Goal: Feedback & Contribution: Leave review/rating

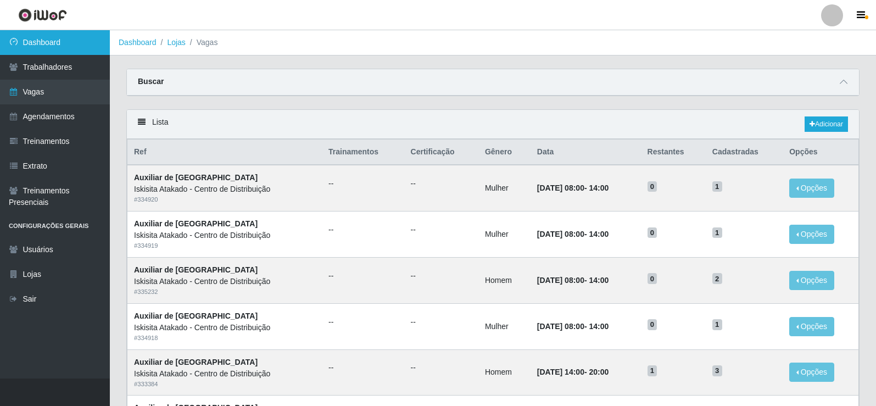
click at [78, 37] on link "Dashboard" at bounding box center [55, 42] width 110 height 25
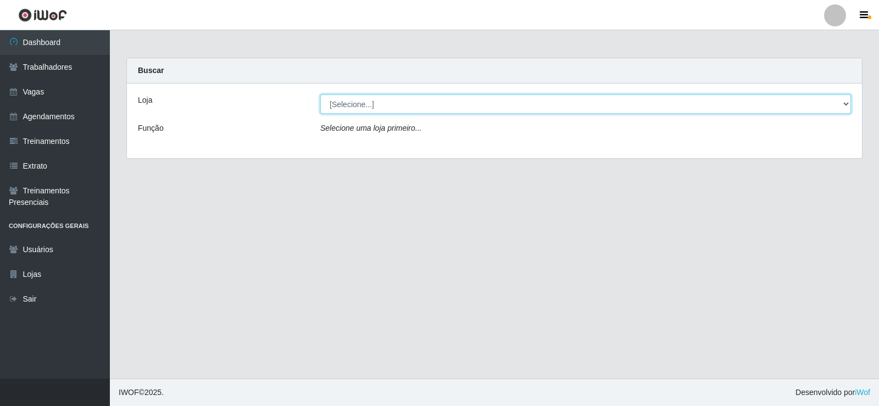
click at [349, 98] on select "[Selecione...] Iskisita Atakado - Centro de Distribuição" at bounding box center [585, 104] width 531 height 19
select select "425"
click at [320, 95] on select "[Selecione...] Iskisita Atakado - Centro de Distribuição" at bounding box center [585, 104] width 531 height 19
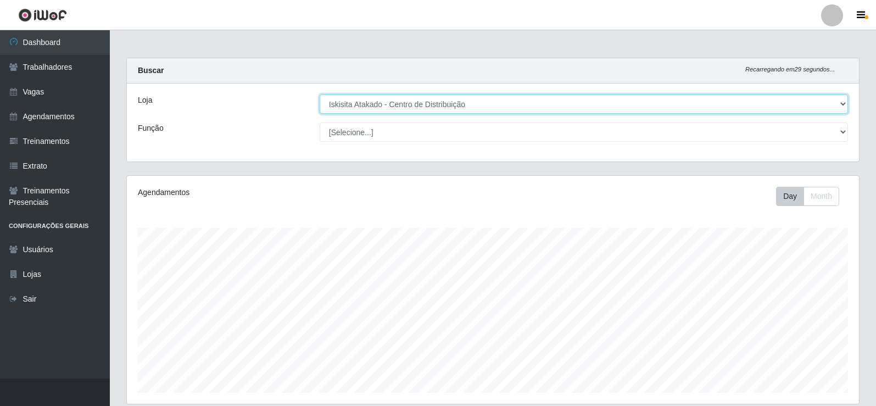
scroll to position [228, 732]
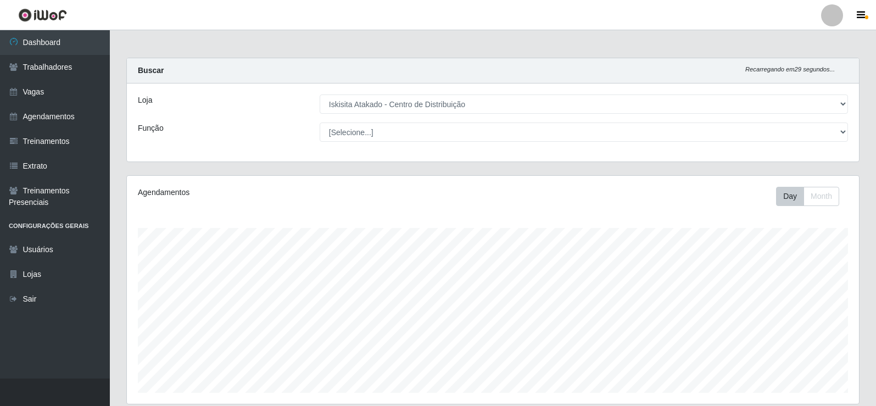
click at [469, 47] on main "Carregando... Buscar Recarregando em 29 segundos... Loja [Selecione...] Iskisit…" at bounding box center [493, 341] width 766 height 623
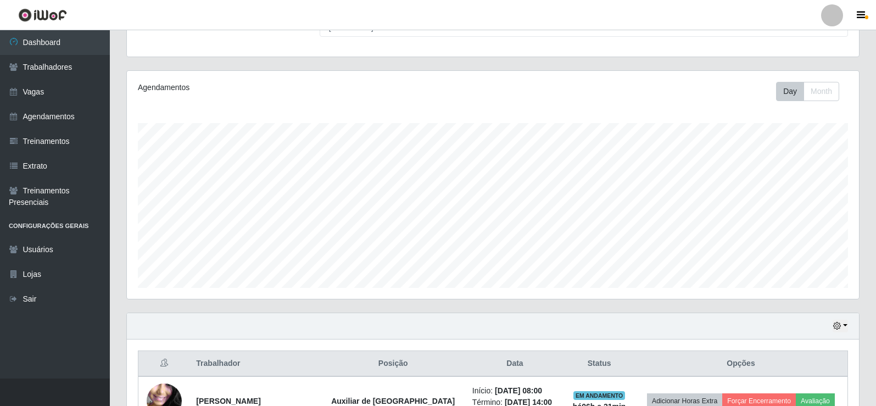
scroll to position [275, 0]
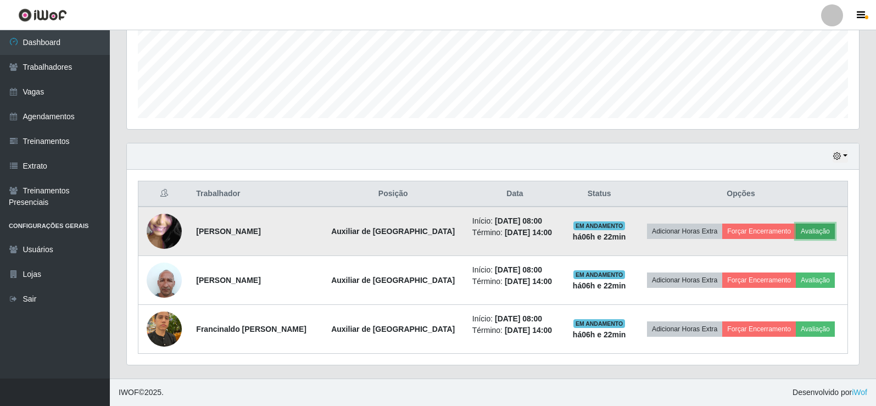
click at [813, 229] on button "Avaliação" at bounding box center [815, 231] width 39 height 15
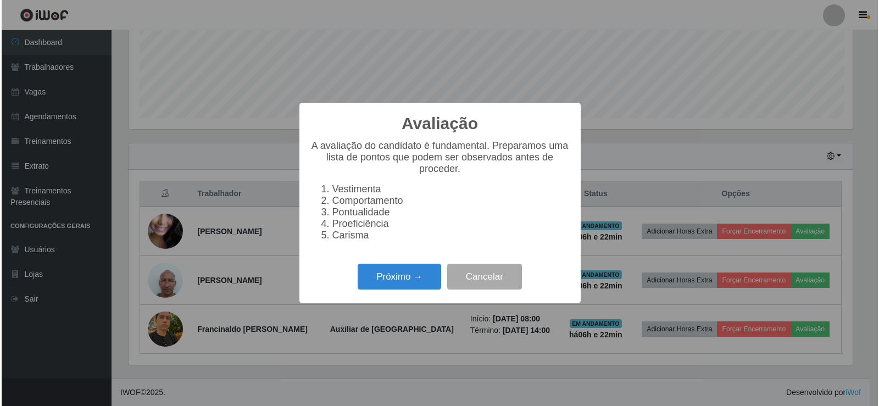
scroll to position [228, 727]
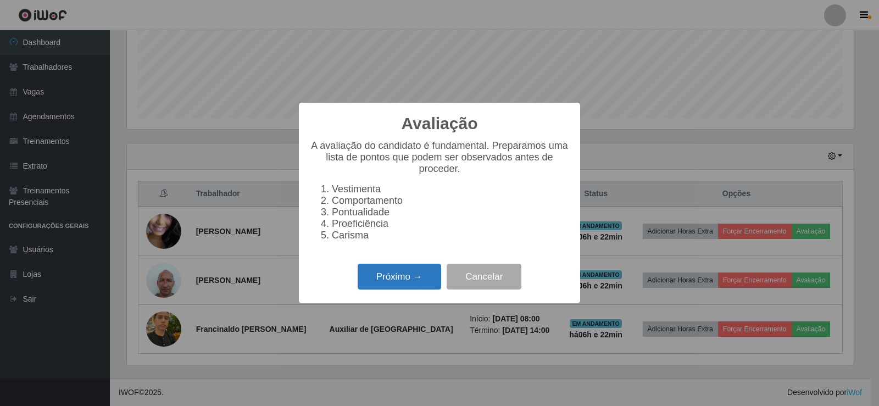
click at [408, 280] on button "Próximo →" at bounding box center [400, 277] width 84 height 26
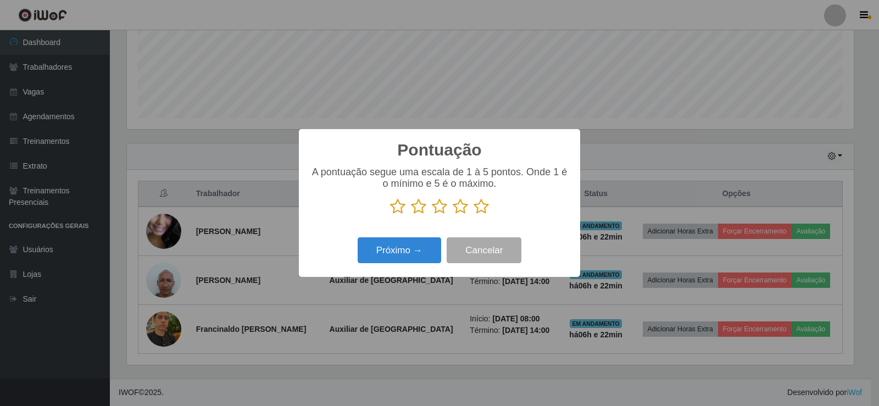
scroll to position [549203, 548704]
click at [459, 208] on icon at bounding box center [460, 206] width 15 height 16
click at [453, 215] on input "radio" at bounding box center [453, 215] width 0 height 0
click at [413, 254] on button "Próximo →" at bounding box center [400, 250] width 84 height 26
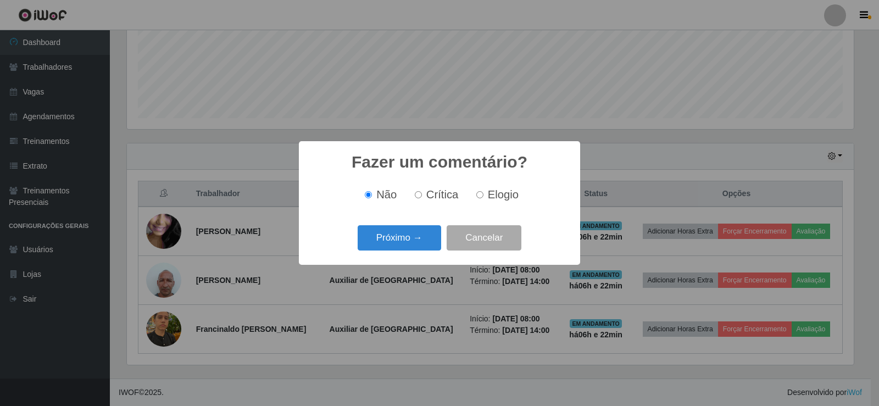
click at [442, 193] on span "Crítica" at bounding box center [442, 194] width 32 height 12
click at [422, 193] on input "Crítica" at bounding box center [418, 194] width 7 height 7
radio input "true"
click at [418, 236] on button "Próximo →" at bounding box center [400, 238] width 84 height 26
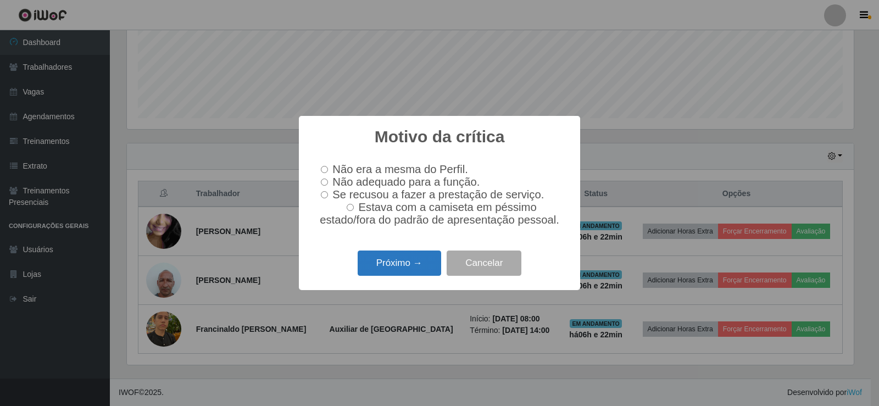
click at [408, 270] on button "Próximo →" at bounding box center [400, 264] width 84 height 26
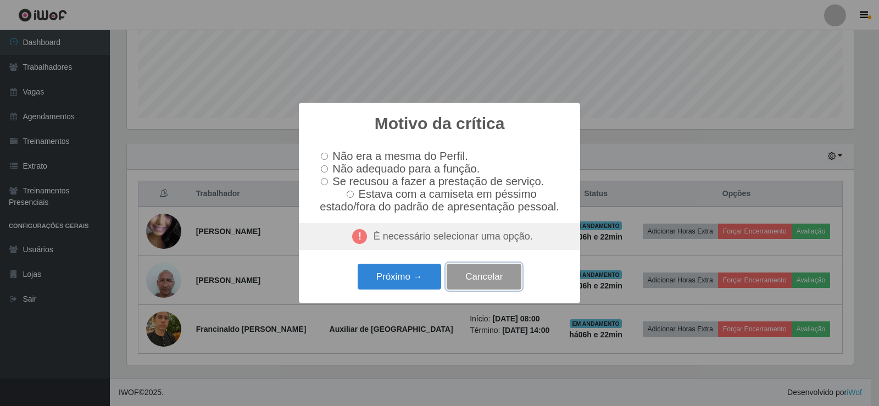
click at [488, 281] on button "Cancelar" at bounding box center [484, 277] width 75 height 26
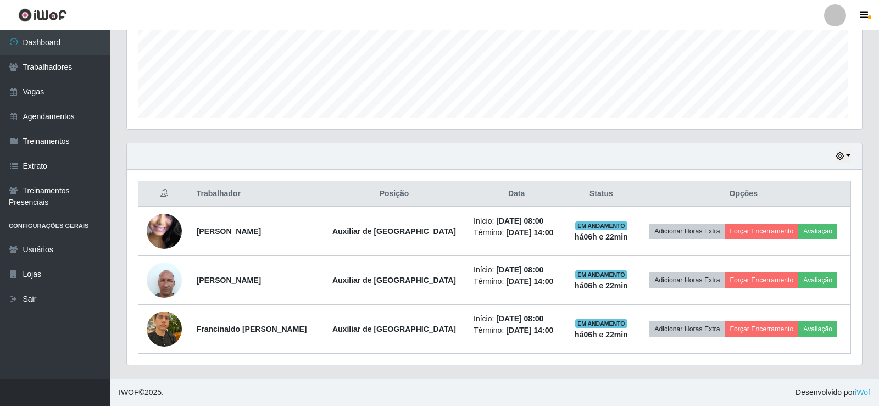
scroll to position [228, 732]
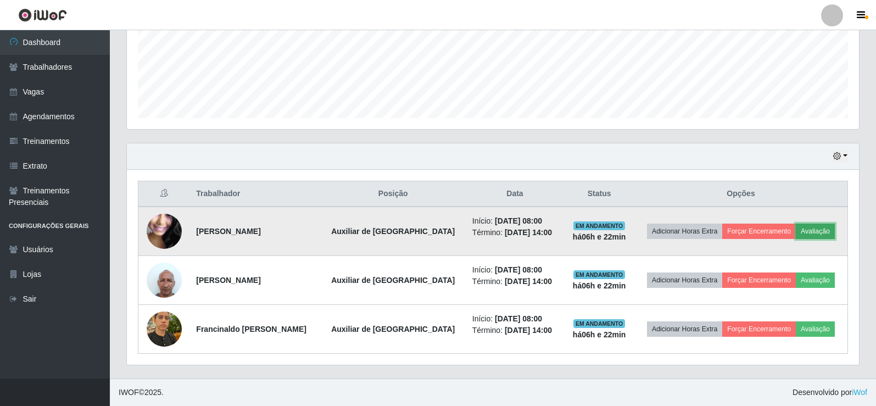
click at [812, 229] on button "Avaliação" at bounding box center [815, 231] width 39 height 15
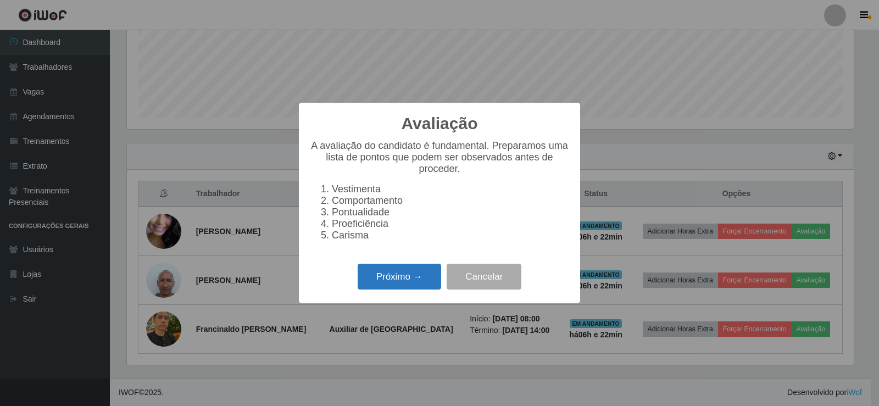
click at [395, 288] on button "Próximo →" at bounding box center [400, 277] width 84 height 26
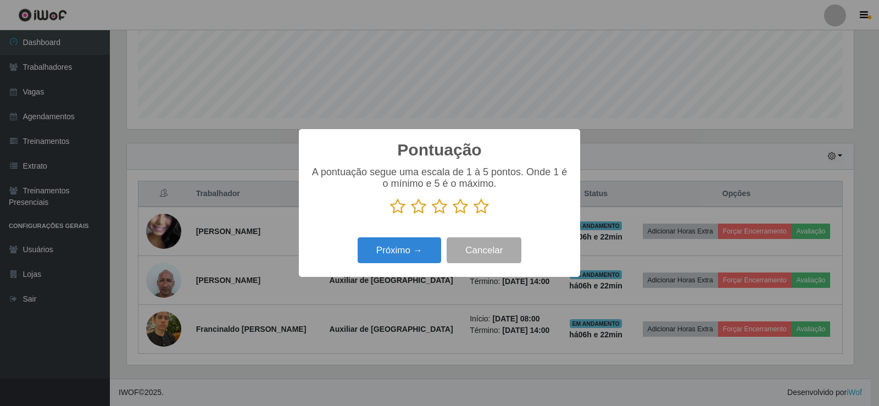
scroll to position [549203, 548704]
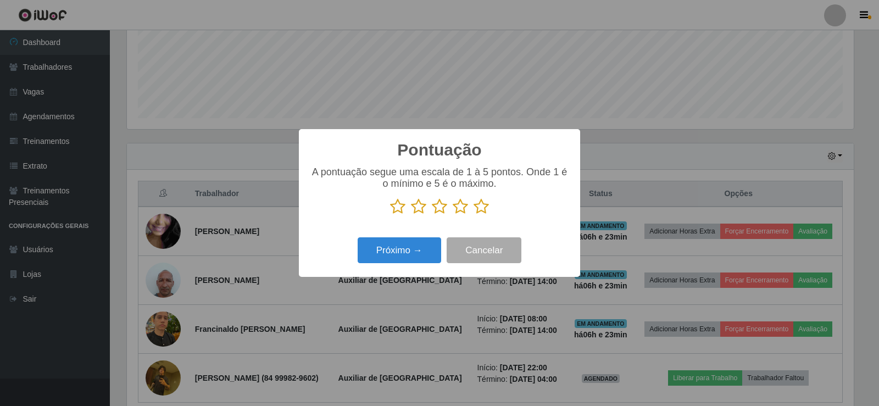
click at [485, 208] on icon at bounding box center [481, 206] width 15 height 16
click at [474, 215] on input "radio" at bounding box center [474, 215] width 0 height 0
click at [418, 252] on button "Próximo →" at bounding box center [400, 250] width 84 height 26
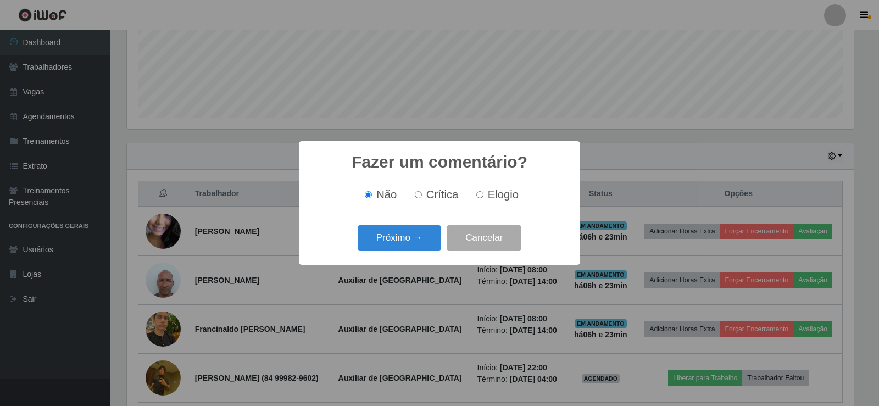
click at [442, 198] on span "Crítica" at bounding box center [442, 194] width 32 height 12
click at [422, 198] on input "Crítica" at bounding box center [418, 194] width 7 height 7
radio input "true"
click at [425, 238] on button "Próximo →" at bounding box center [400, 238] width 84 height 26
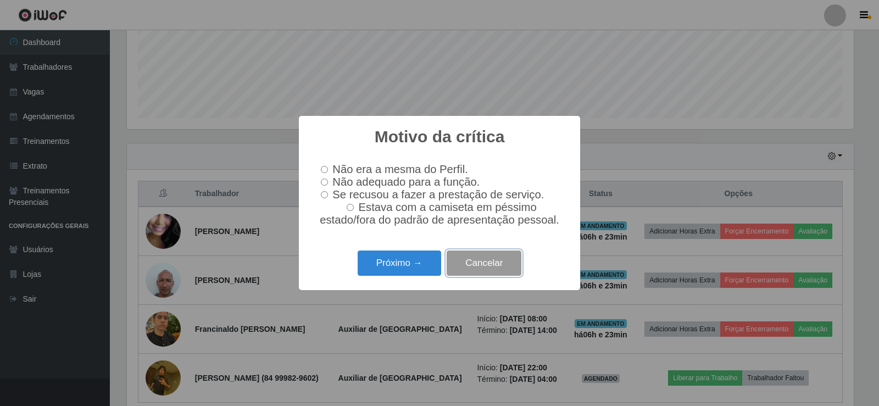
click at [483, 274] on button "Cancelar" at bounding box center [484, 264] width 75 height 26
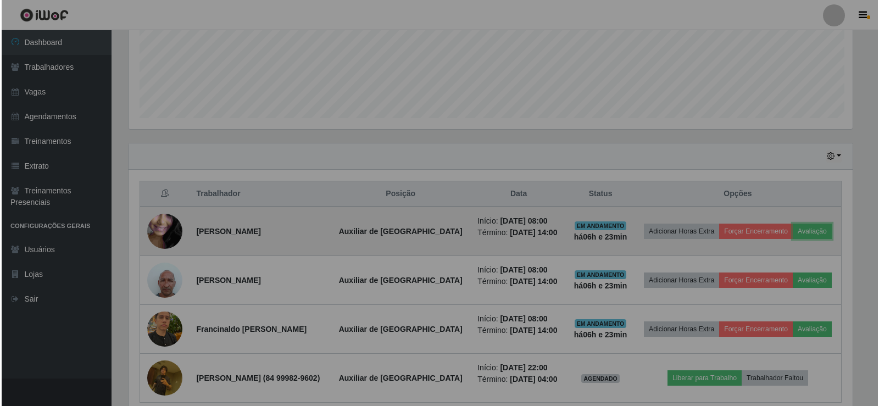
scroll to position [228, 732]
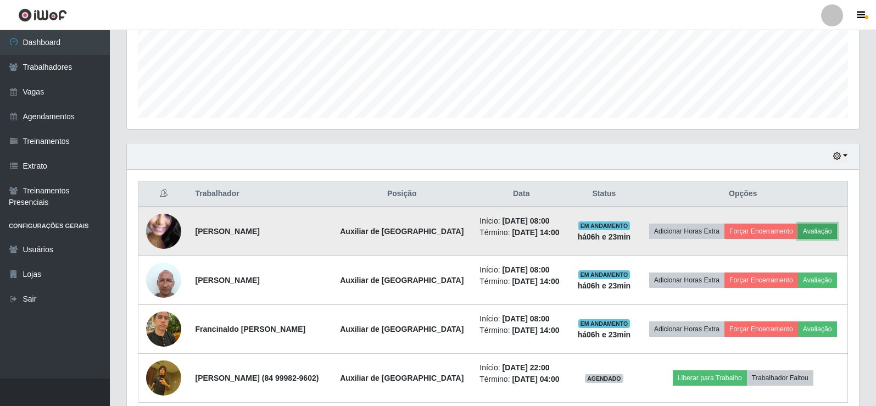
click at [816, 227] on button "Avaliação" at bounding box center [817, 231] width 39 height 15
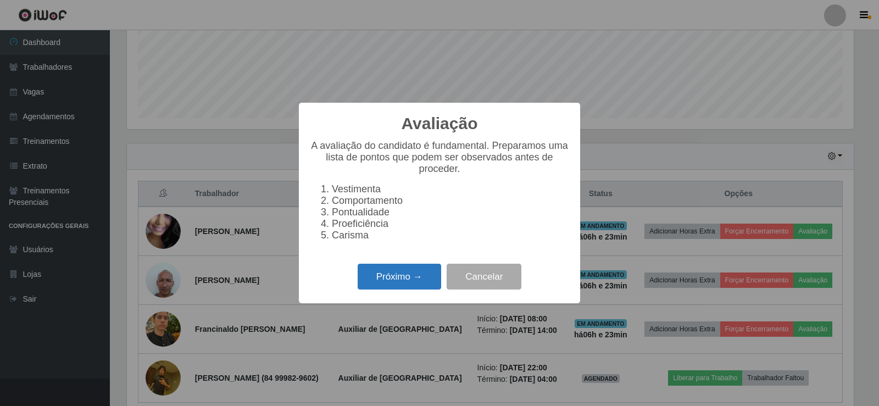
click at [416, 281] on button "Próximo →" at bounding box center [400, 277] width 84 height 26
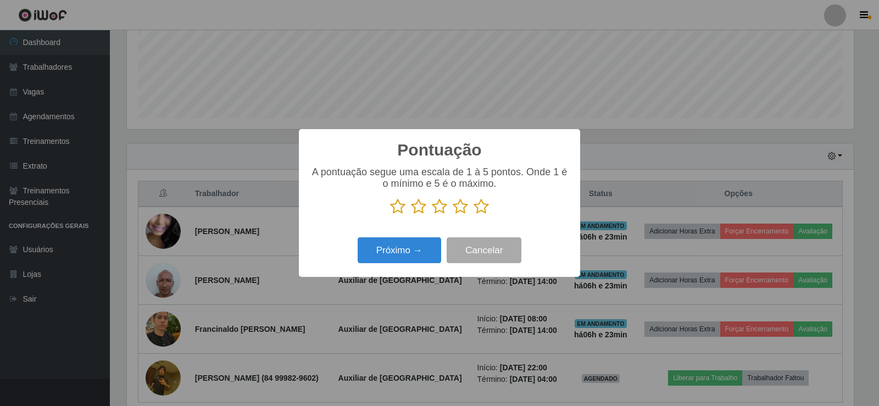
click at [441, 205] on icon at bounding box center [439, 206] width 15 height 16
click at [432, 215] on input "radio" at bounding box center [432, 215] width 0 height 0
click at [418, 252] on button "Próximo →" at bounding box center [400, 250] width 84 height 26
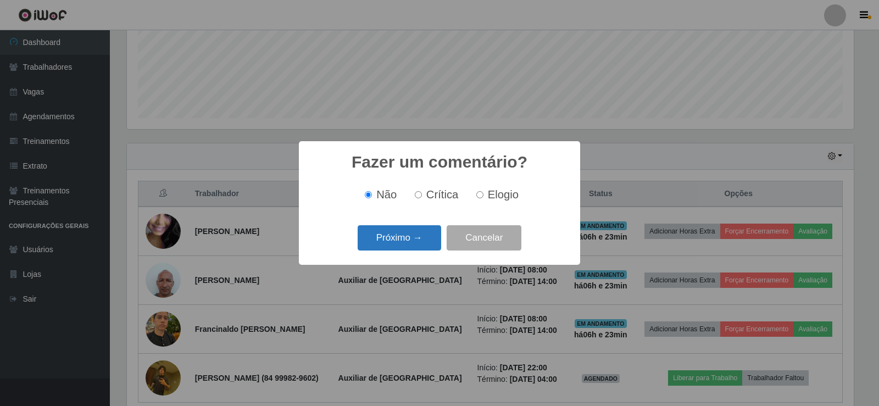
click at [401, 238] on button "Próximo →" at bounding box center [400, 238] width 84 height 26
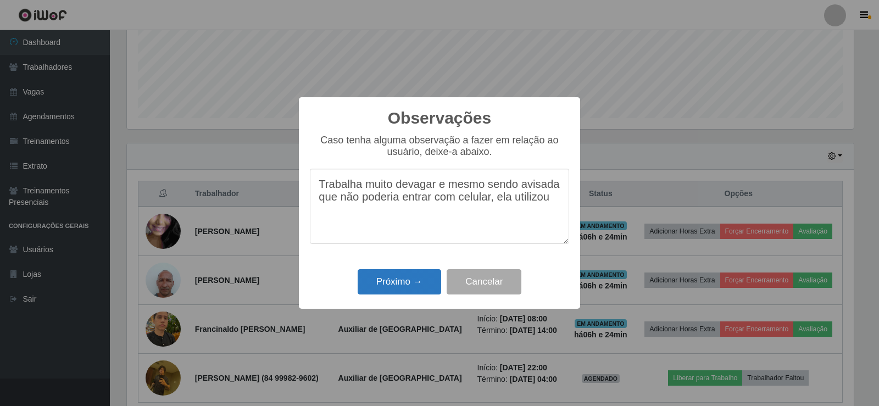
type textarea "Trabalha muito devagar e mesmo sendo avisada que não poderia entrar com celular…"
click at [415, 282] on button "Próximo →" at bounding box center [400, 282] width 84 height 26
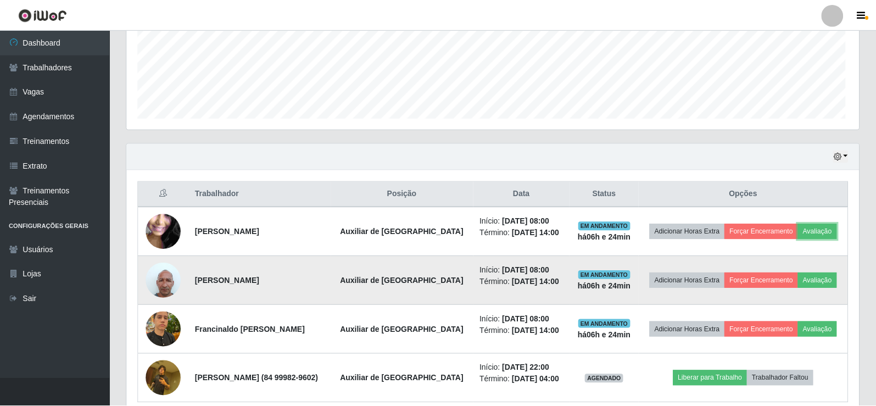
scroll to position [228, 732]
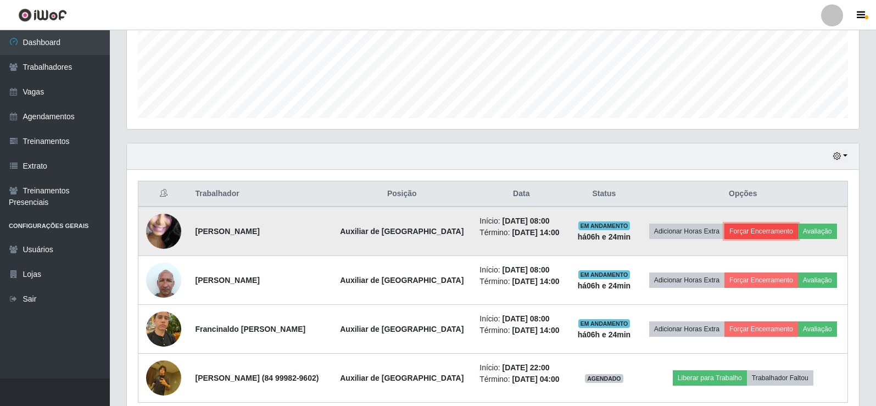
click at [763, 229] on button "Forçar Encerramento" at bounding box center [762, 231] width 74 height 15
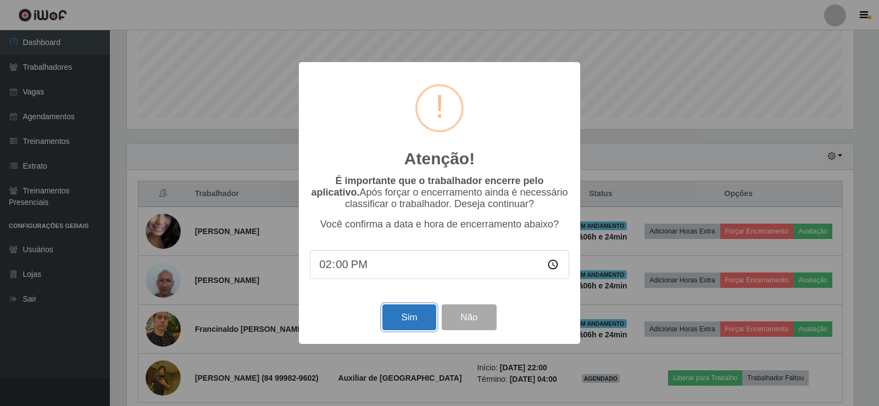
click at [416, 319] on button "Sim" at bounding box center [408, 317] width 53 height 26
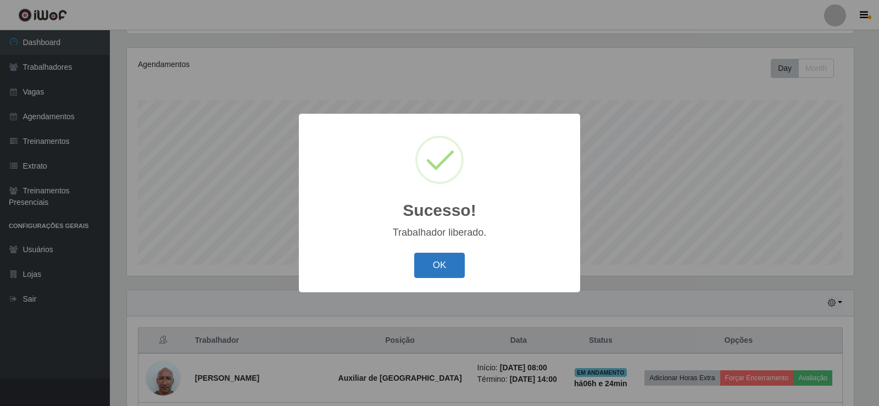
click at [441, 259] on button "OK" at bounding box center [439, 266] width 51 height 26
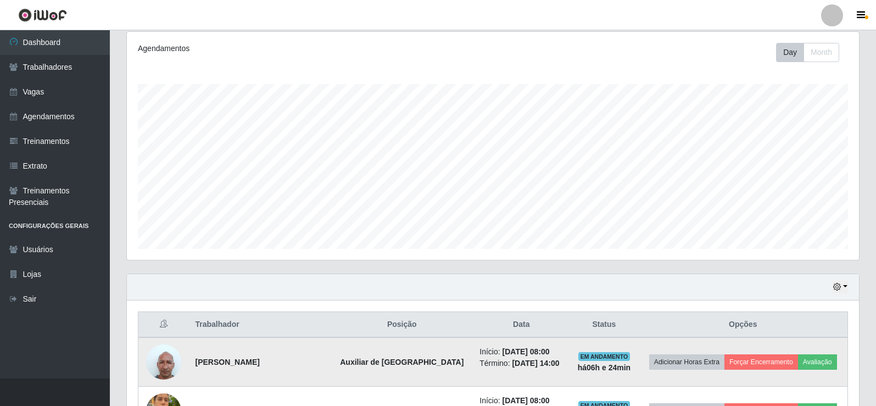
scroll to position [275, 0]
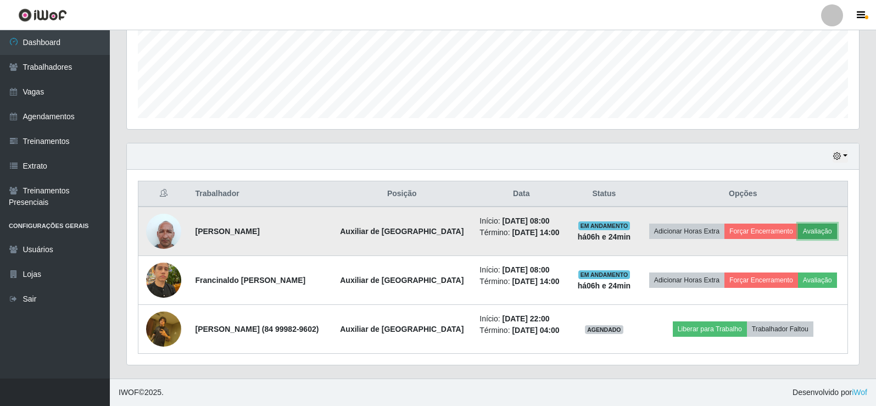
click at [810, 224] on button "Avaliação" at bounding box center [817, 231] width 39 height 15
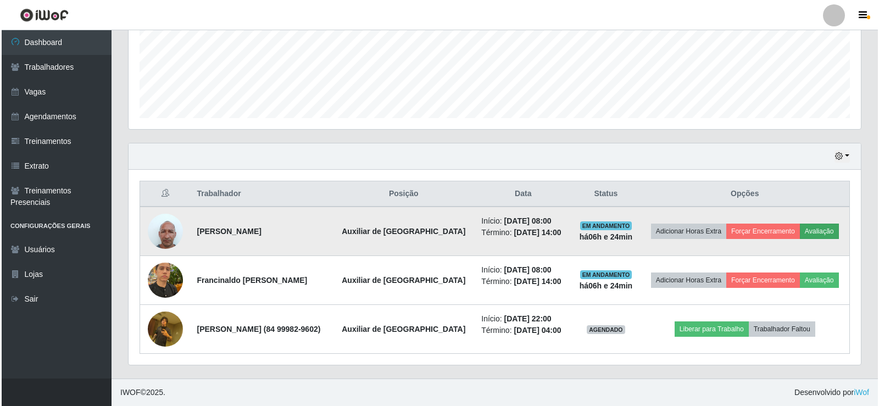
scroll to position [228, 727]
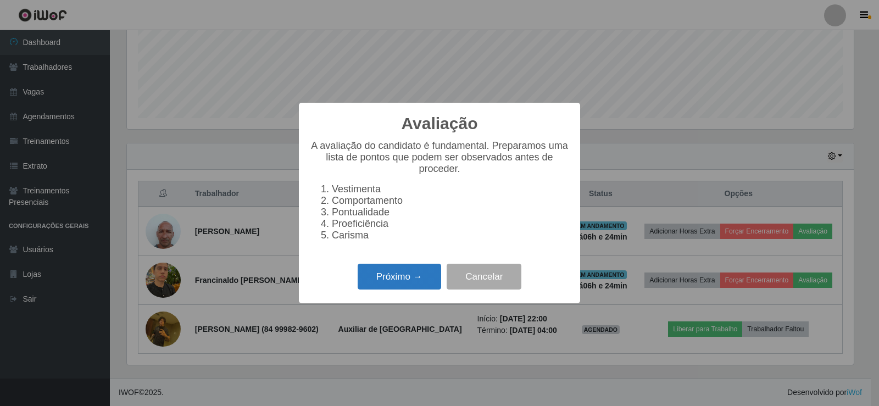
click at [390, 281] on button "Próximo →" at bounding box center [400, 277] width 84 height 26
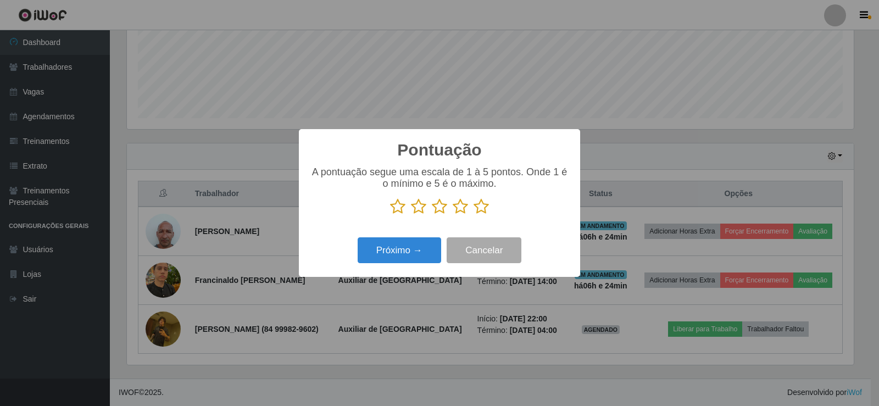
click at [493, 205] on p at bounding box center [439, 206] width 259 height 16
click at [476, 210] on icon at bounding box center [481, 206] width 15 height 16
click at [474, 215] on input "radio" at bounding box center [474, 215] width 0 height 0
click at [412, 254] on button "Próximo →" at bounding box center [400, 250] width 84 height 26
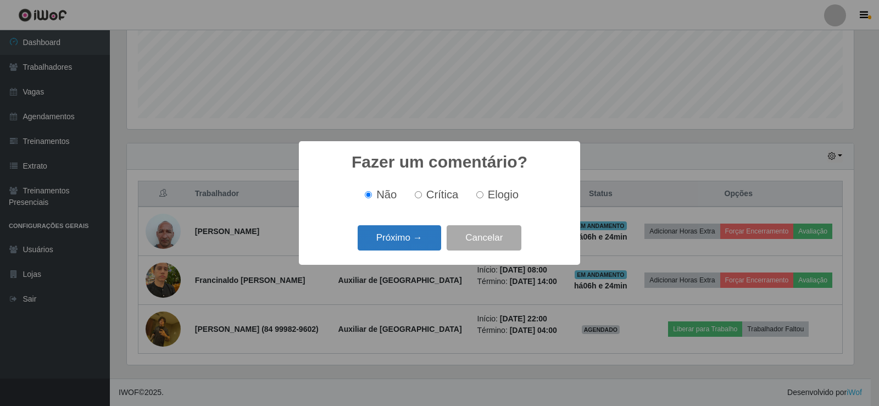
click at [412, 236] on button "Próximo →" at bounding box center [400, 238] width 84 height 26
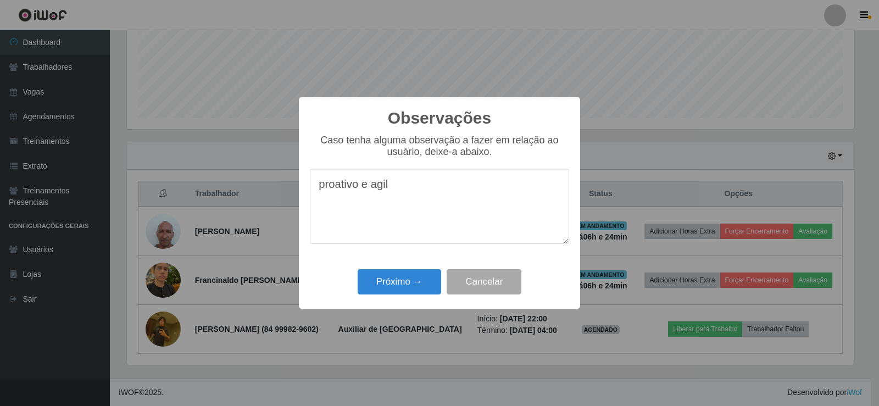
drag, startPoint x: 514, startPoint y: 216, endPoint x: 489, endPoint y: 212, distance: 25.1
click at [499, 215] on textarea "proativo e agil" at bounding box center [439, 206] width 259 height 75
drag, startPoint x: 485, startPoint y: 207, endPoint x: 88, endPoint y: 192, distance: 397.5
click at [88, 192] on div "Observações × Caso tenha alguma observação a fazer em relação ao usuário, deixe…" at bounding box center [439, 203] width 879 height 406
type textarea "proativo e agil"
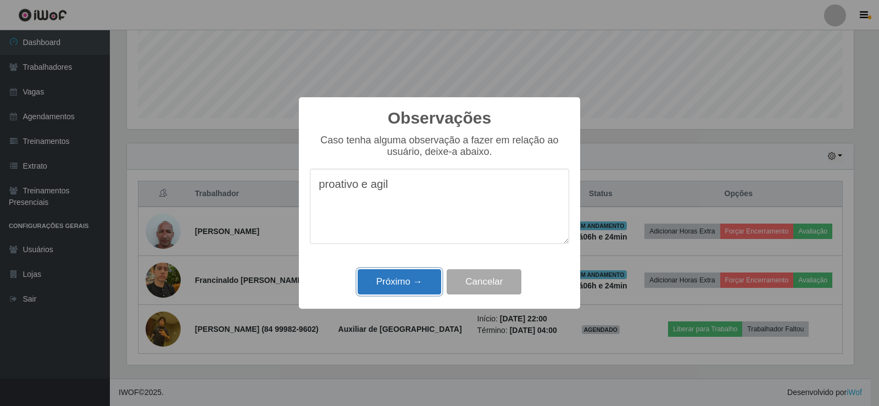
click at [386, 284] on button "Próximo →" at bounding box center [400, 282] width 84 height 26
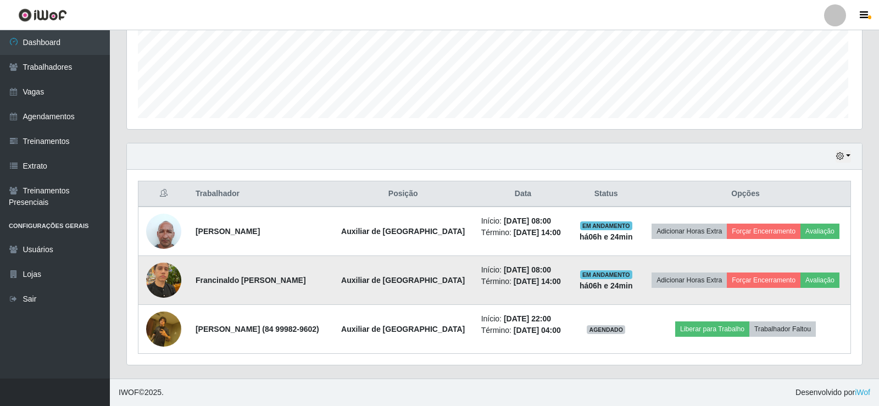
scroll to position [228, 732]
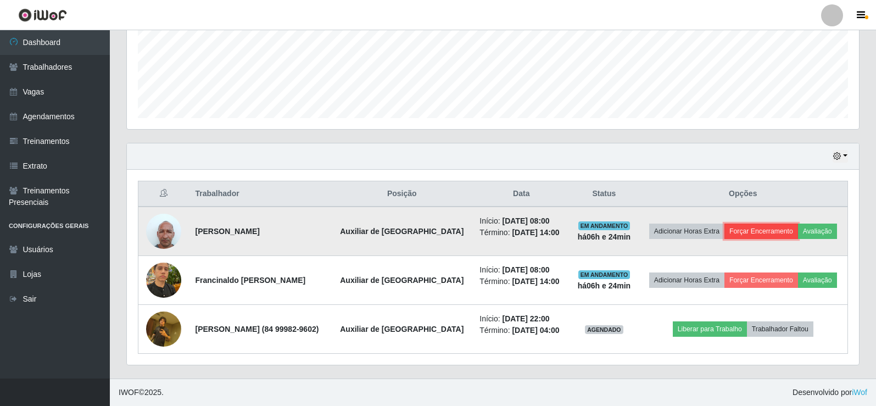
click at [760, 227] on button "Forçar Encerramento" at bounding box center [762, 231] width 74 height 15
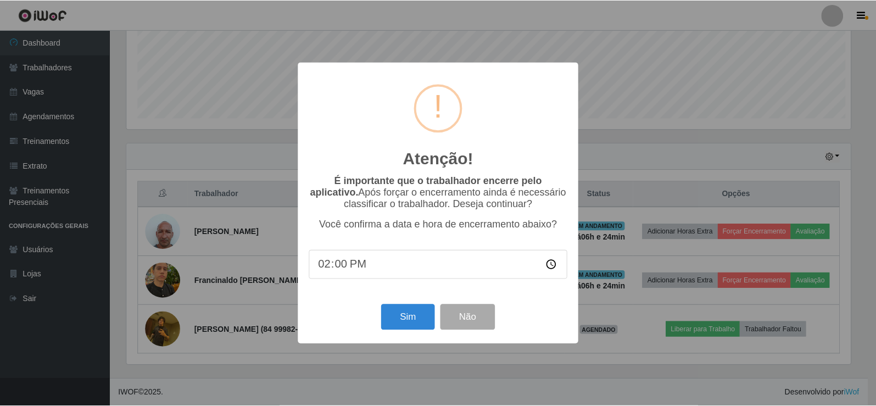
scroll to position [228, 727]
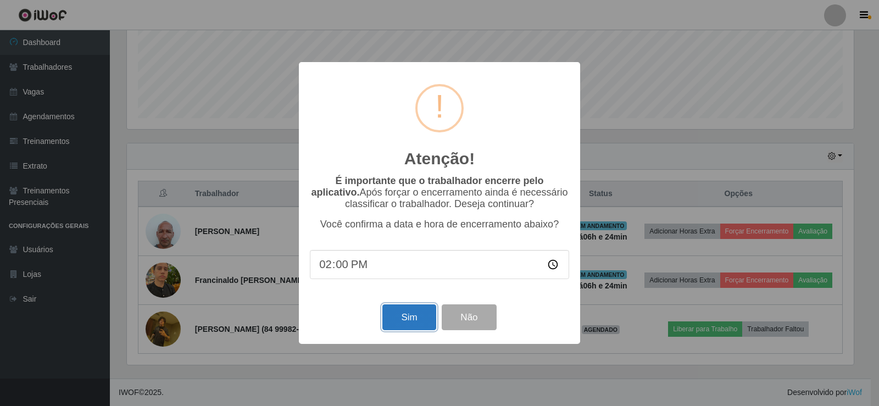
click at [397, 324] on button "Sim" at bounding box center [408, 317] width 53 height 26
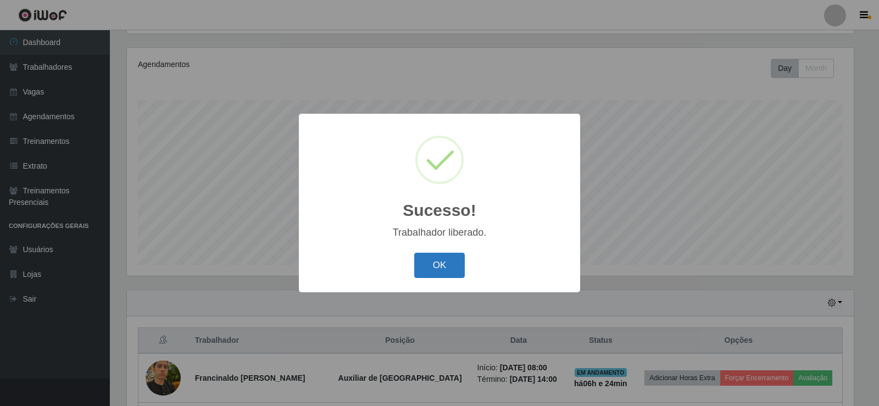
click at [445, 263] on button "OK" at bounding box center [439, 266] width 51 height 26
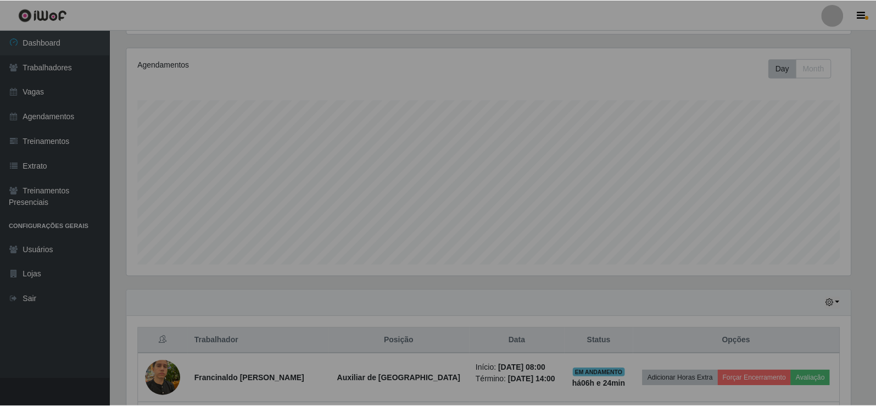
scroll to position [0, 0]
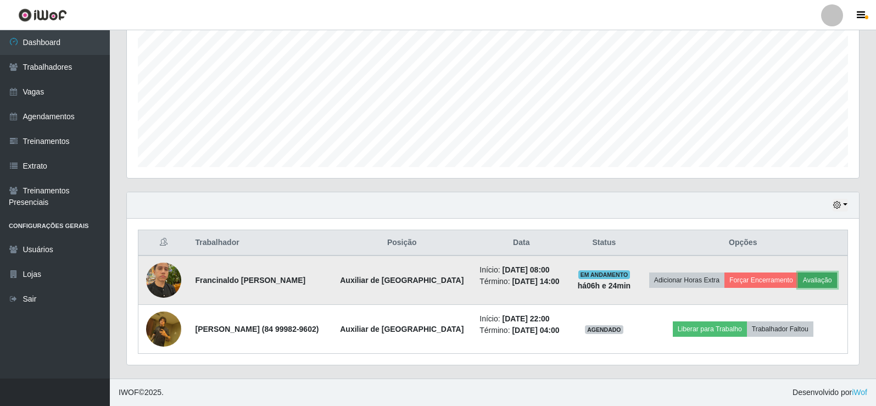
click at [814, 277] on button "Avaliação" at bounding box center [817, 280] width 39 height 15
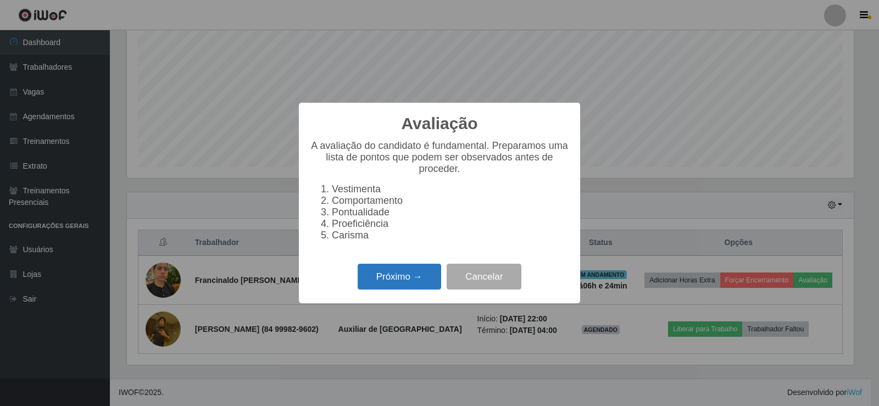
click at [397, 283] on button "Próximo →" at bounding box center [400, 277] width 84 height 26
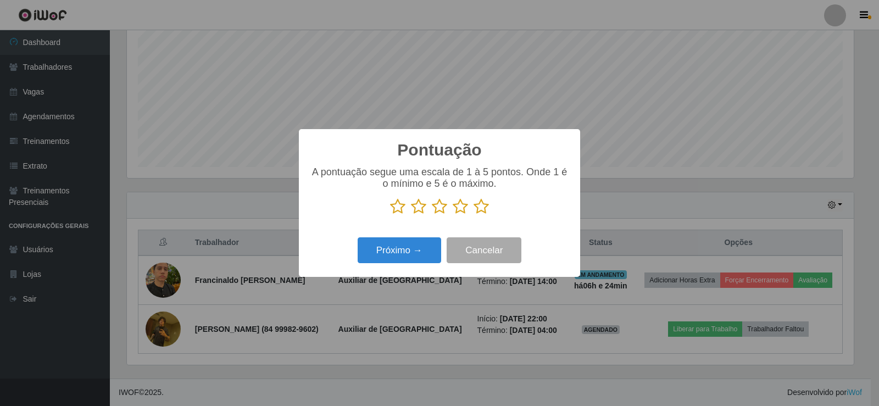
click at [486, 207] on icon at bounding box center [481, 206] width 15 height 16
click at [474, 215] on input "radio" at bounding box center [474, 215] width 0 height 0
click at [428, 249] on button "Próximo →" at bounding box center [400, 250] width 84 height 26
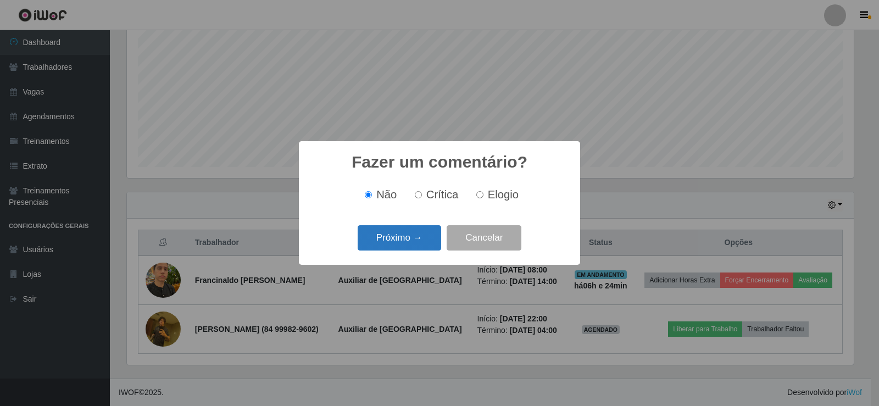
click at [424, 235] on button "Próximo →" at bounding box center [400, 238] width 84 height 26
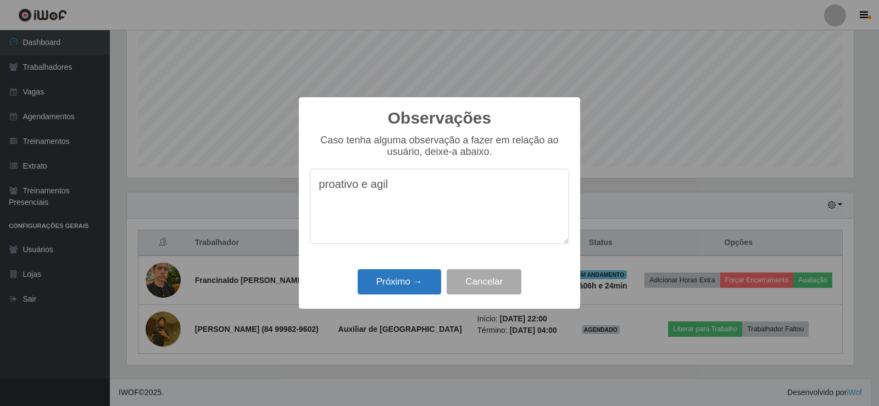
type textarea "proativo e agil"
click at [409, 290] on button "Próximo →" at bounding box center [400, 282] width 84 height 26
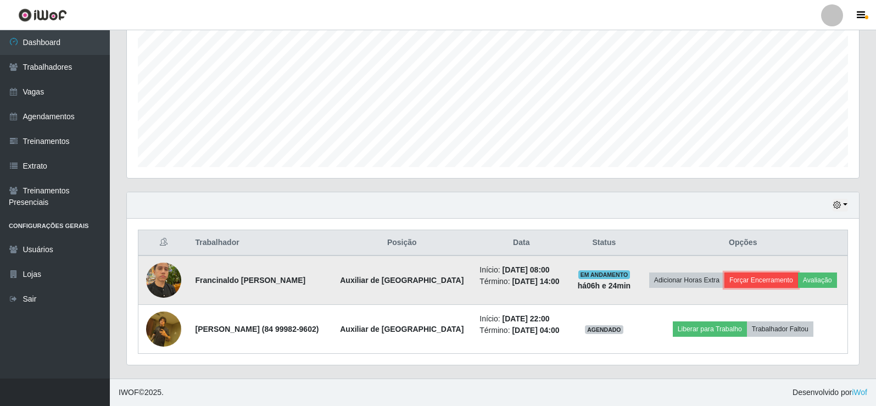
click at [765, 280] on button "Forçar Encerramento" at bounding box center [762, 280] width 74 height 15
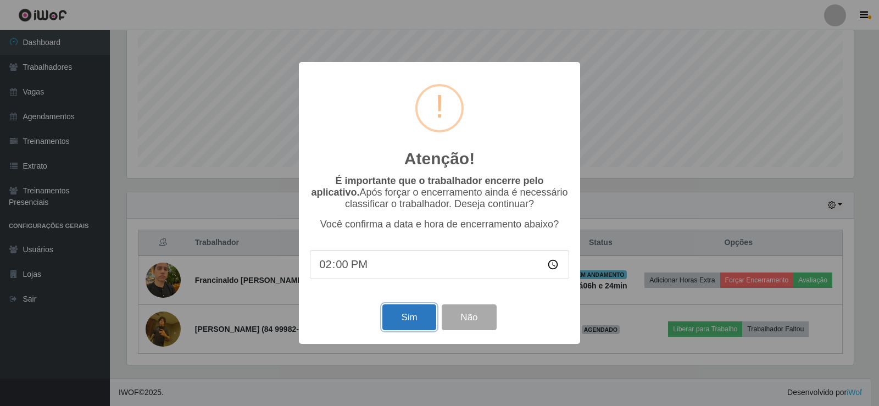
click at [412, 329] on button "Sim" at bounding box center [408, 317] width 53 height 26
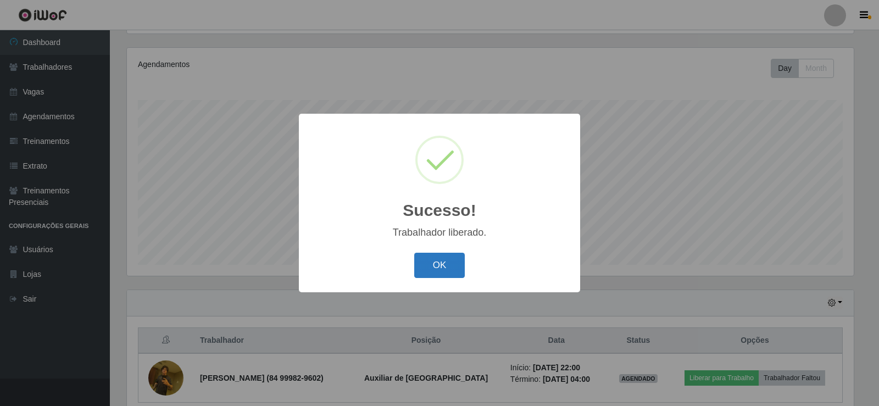
click at [446, 271] on button "OK" at bounding box center [439, 266] width 51 height 26
